Goal: Task Accomplishment & Management: Manage account settings

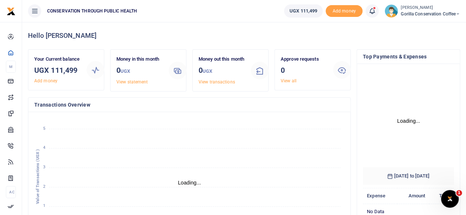
click at [429, 14] on span "Gorilla Conservation Coffee" at bounding box center [429, 14] width 59 height 7
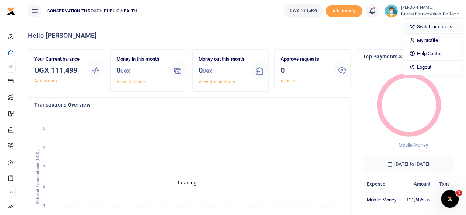
scroll to position [6, 6]
click at [422, 27] on link "Switch accounts" at bounding box center [432, 27] width 58 height 10
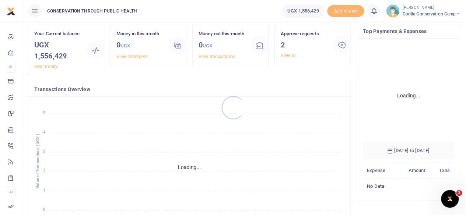
scroll to position [37, 0]
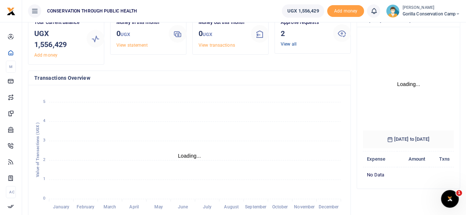
click at [288, 44] on link "View all" at bounding box center [288, 44] width 16 height 5
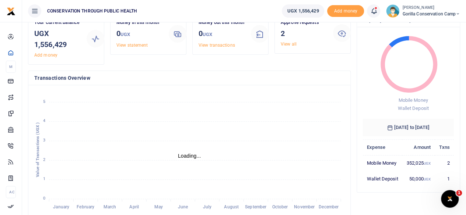
scroll to position [6, 6]
click at [290, 42] on link "View all" at bounding box center [288, 44] width 16 height 5
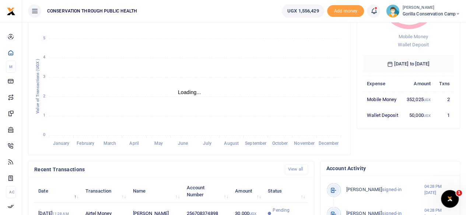
scroll to position [110, 0]
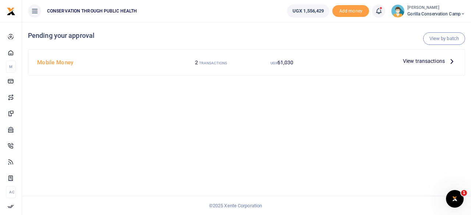
click at [451, 61] on icon at bounding box center [452, 61] width 8 height 8
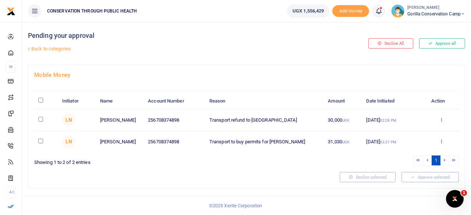
click at [41, 118] on input "checkbox" at bounding box center [40, 119] width 5 height 5
checkbox input "true"
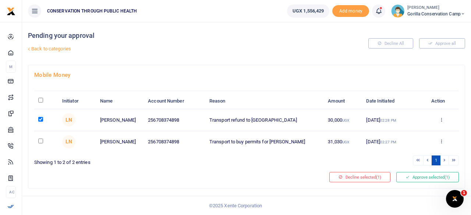
click at [42, 137] on td at bounding box center [46, 141] width 24 height 21
click at [41, 139] on input "checkbox" at bounding box center [40, 141] width 5 height 5
checkbox input "true"
click at [406, 179] on button "Approve selected (2)" at bounding box center [427, 177] width 63 height 10
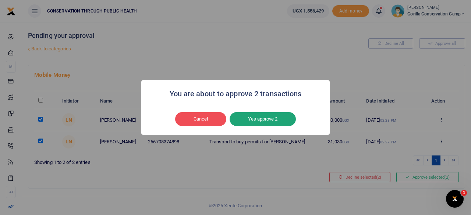
click at [272, 123] on button "Yes approve 2" at bounding box center [263, 119] width 66 height 14
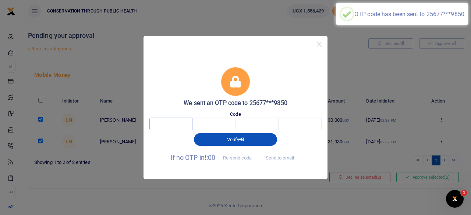
click at [168, 124] on input "text" at bounding box center [170, 124] width 43 height 13
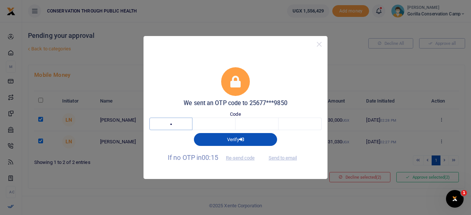
type input "9"
type input "4"
type input "7"
type input "3"
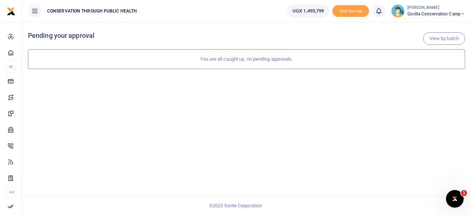
click at [421, 12] on span "Gorilla Conservation Camp" at bounding box center [436, 14] width 58 height 7
click at [427, 27] on link "Switch accounts" at bounding box center [437, 27] width 58 height 10
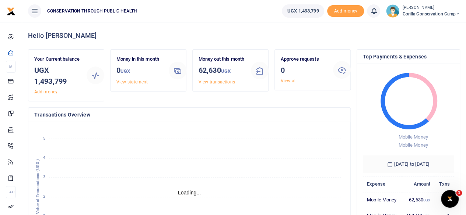
scroll to position [6, 6]
